Goal: Check status: Check status

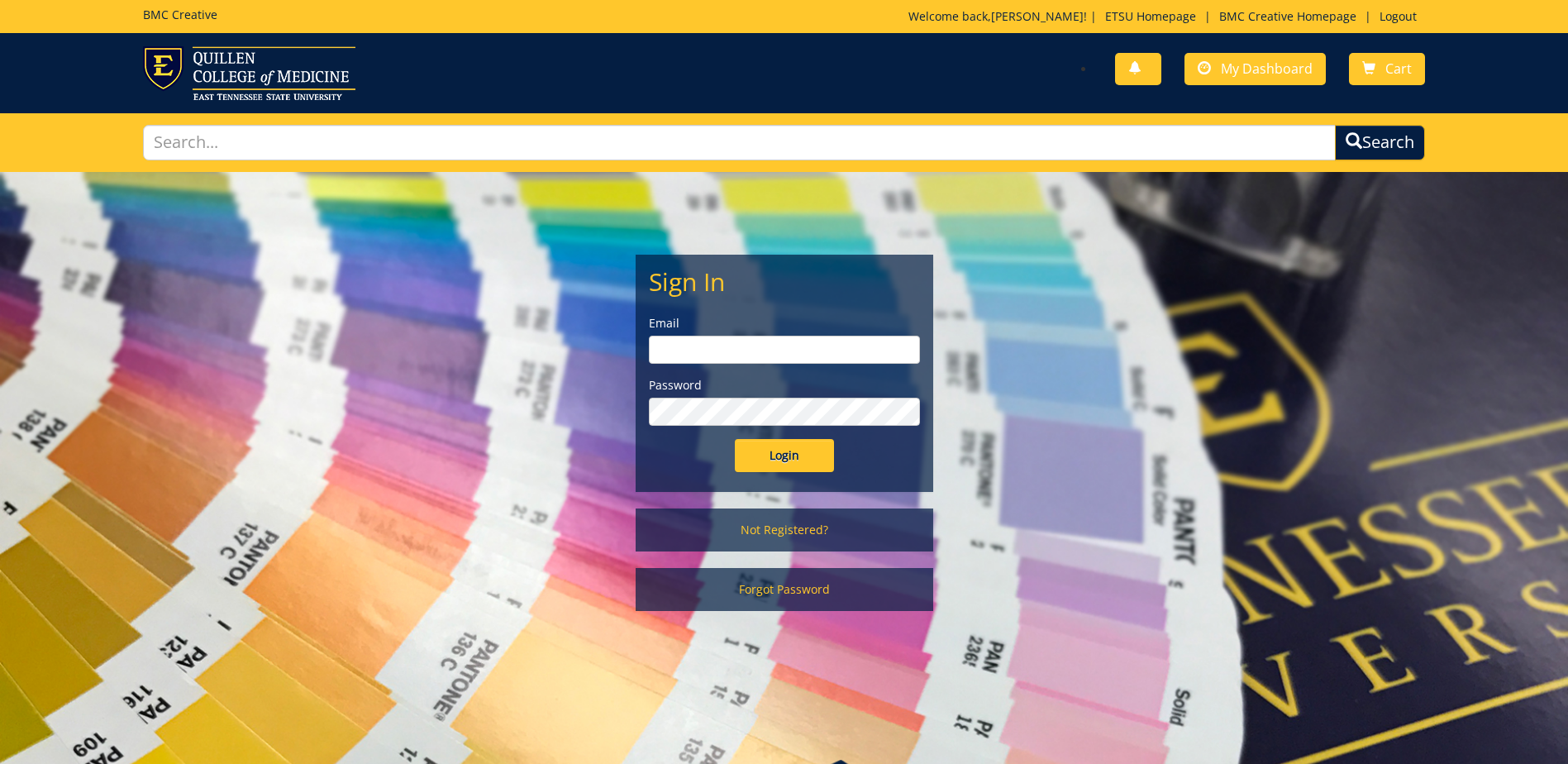
type input "canterw@etsu.edu"
click at [792, 474] on div "Sign In Email canterw@etsu.edu Password Login" at bounding box center [784, 373] width 296 height 236
click at [820, 454] on input "Login" at bounding box center [784, 456] width 99 height 33
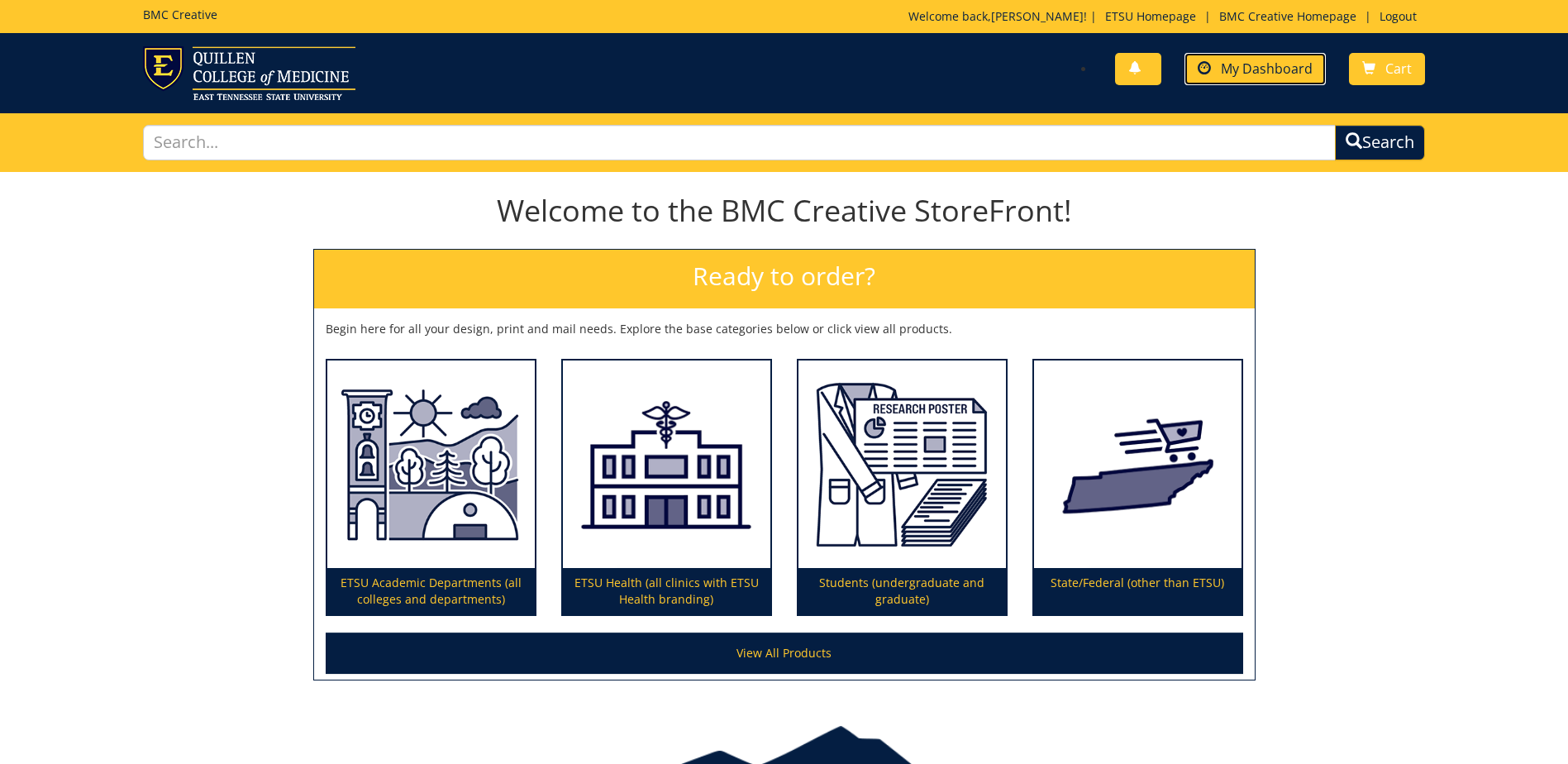
click at [1282, 60] on span "My Dashboard" at bounding box center [1266, 69] width 92 height 19
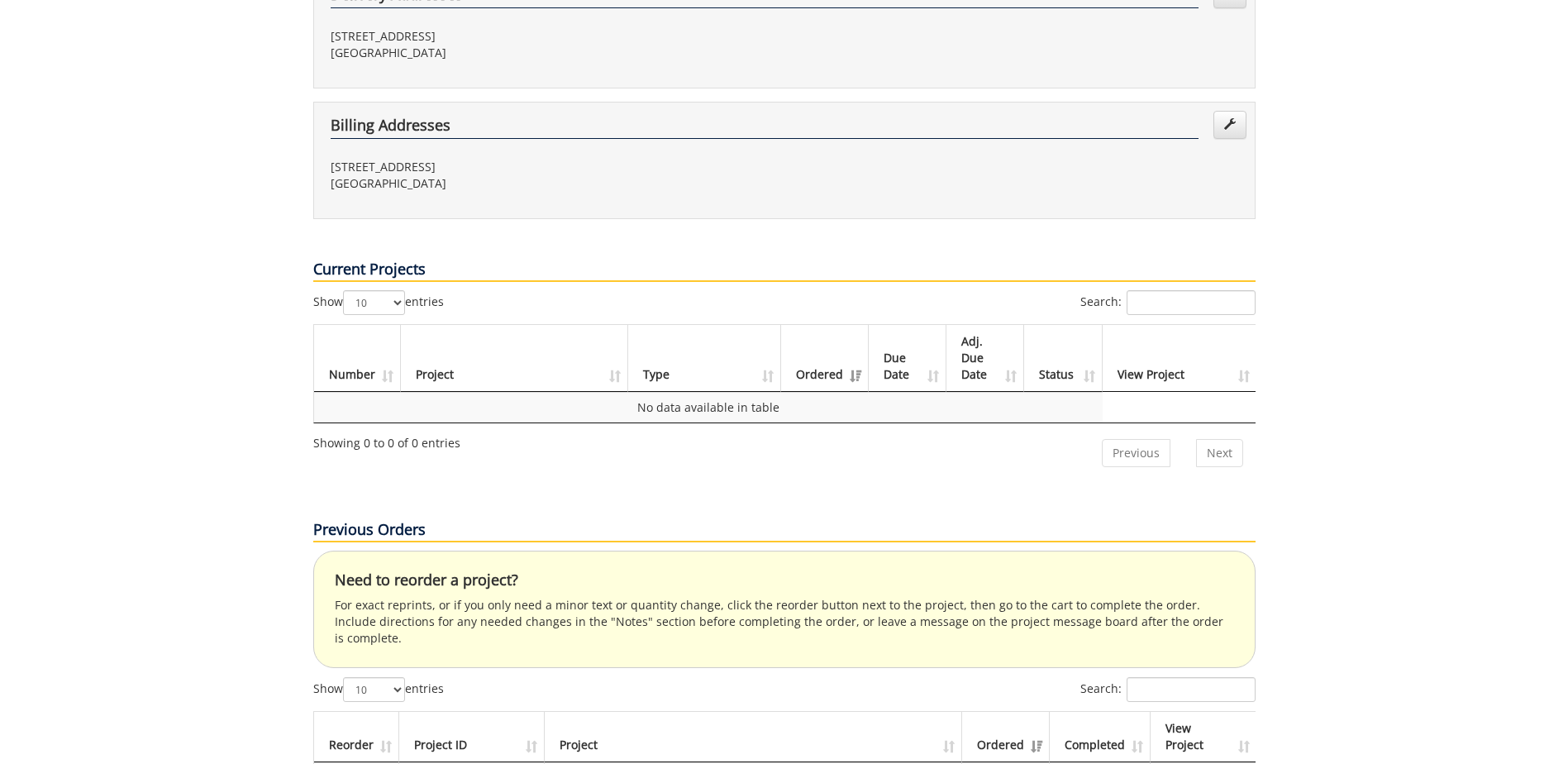
scroll to position [579, 0]
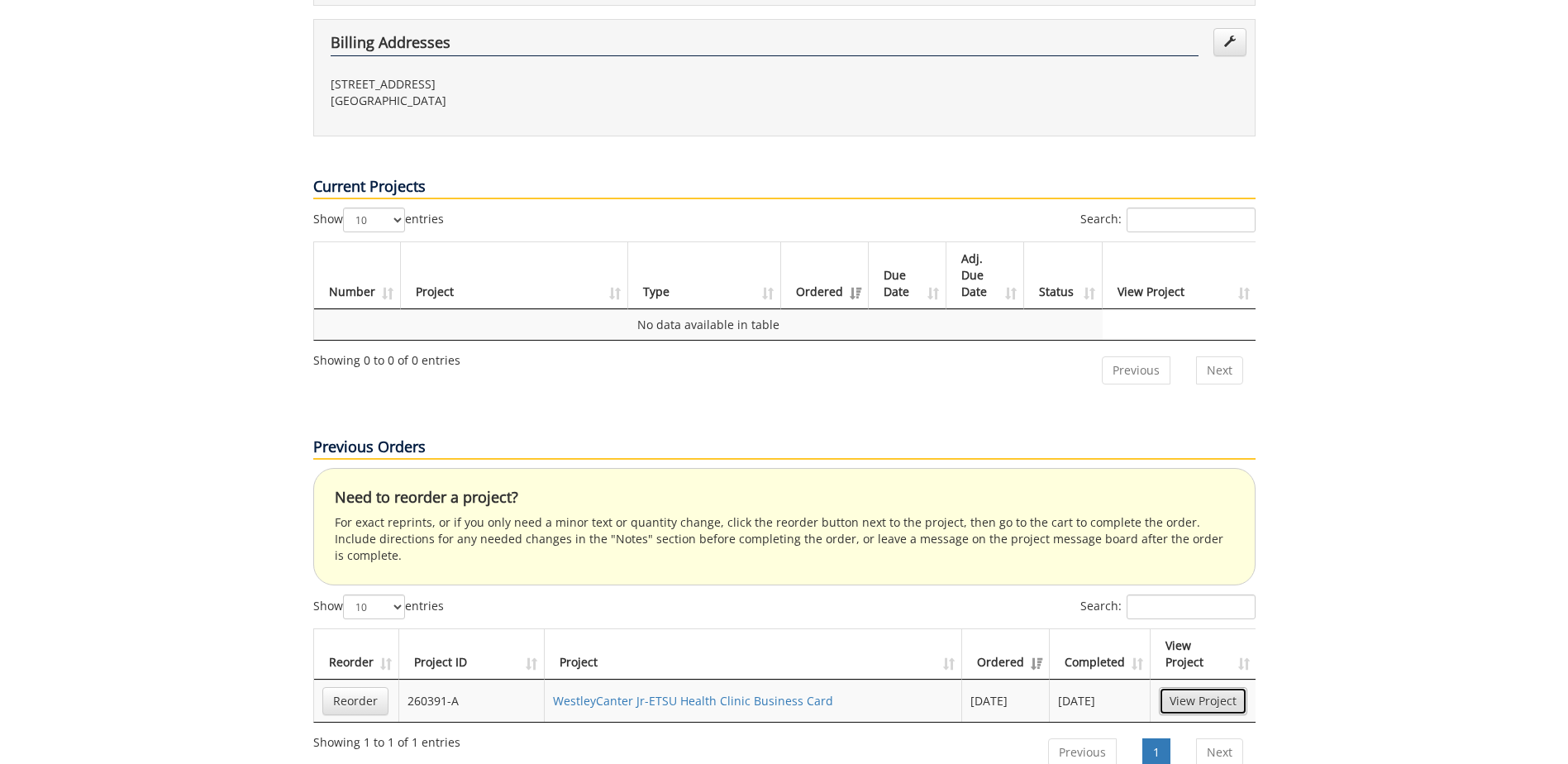
click at [1201, 687] on link "View Project" at bounding box center [1202, 701] width 88 height 28
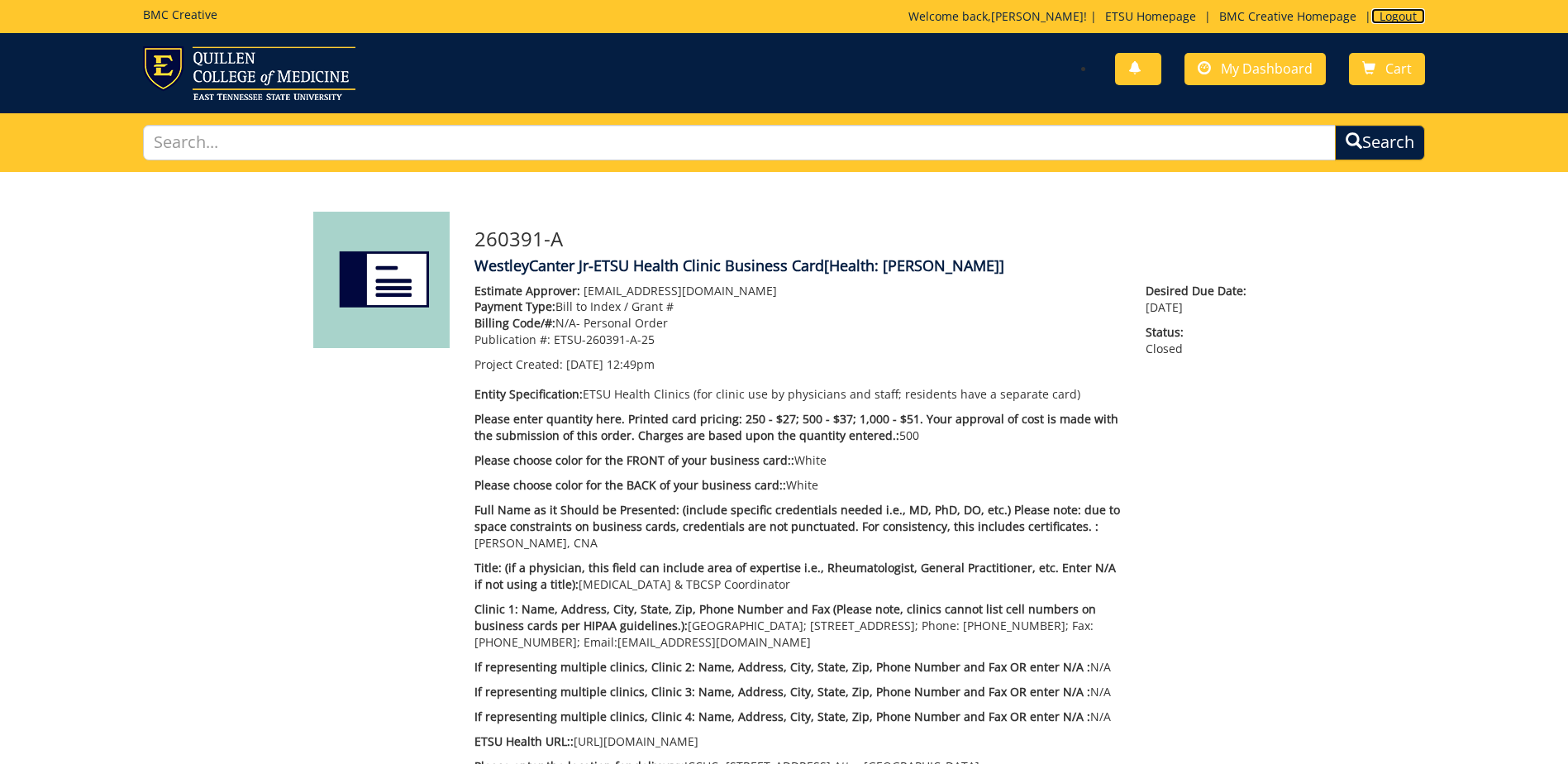
click at [1392, 19] on link "Logout" at bounding box center [1398, 16] width 54 height 16
